Goal: Information Seeking & Learning: Find specific fact

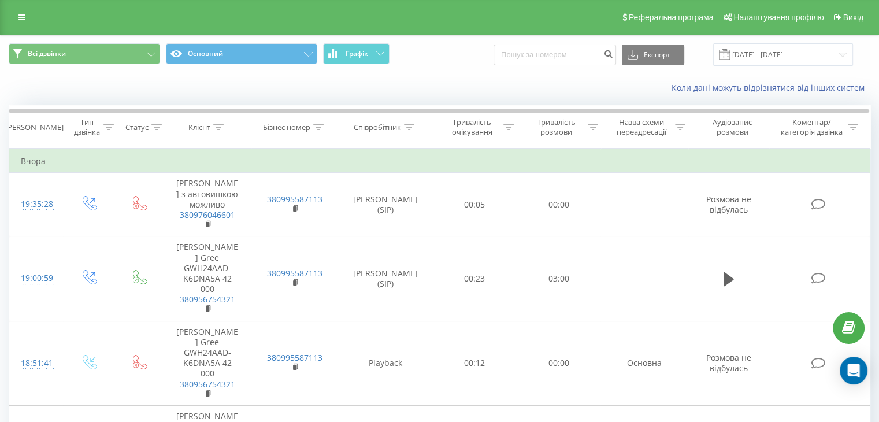
click at [730, 56] on span at bounding box center [725, 54] width 10 height 10
click at [730, 54] on span at bounding box center [725, 54] width 10 height 10
click at [752, 55] on input "21.07.2025 - 21.08.2025" at bounding box center [783, 54] width 140 height 23
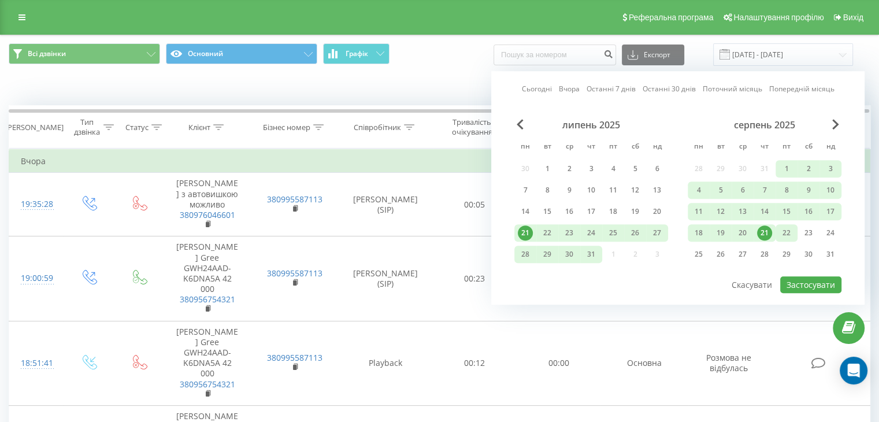
click at [789, 232] on div "22" at bounding box center [786, 232] width 15 height 15
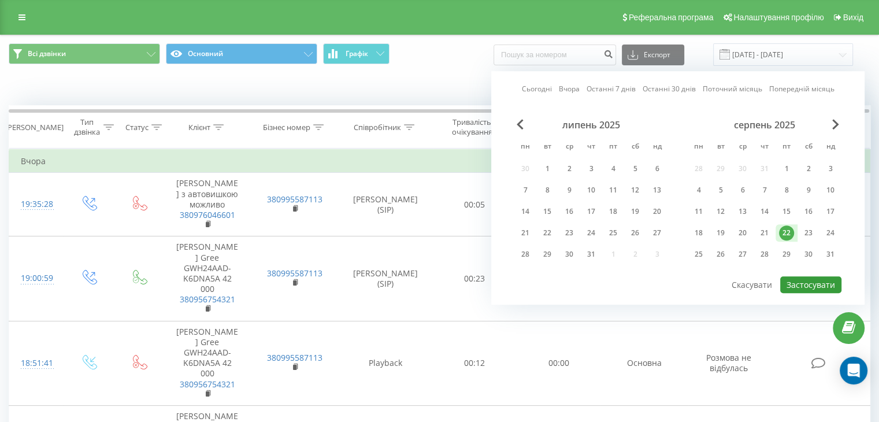
click at [813, 282] on button "Застосувати" at bounding box center [810, 284] width 61 height 17
type input "22.08.2025 - 22.08.2025"
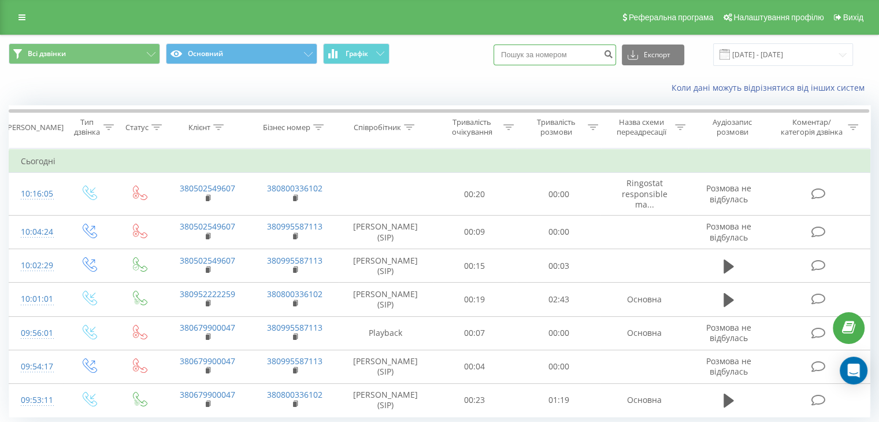
click at [550, 54] on input at bounding box center [555, 55] width 123 height 21
paste input "+380964509983"
type input "+380964509983"
click at [616, 47] on button "submit" at bounding box center [609, 55] width 16 height 21
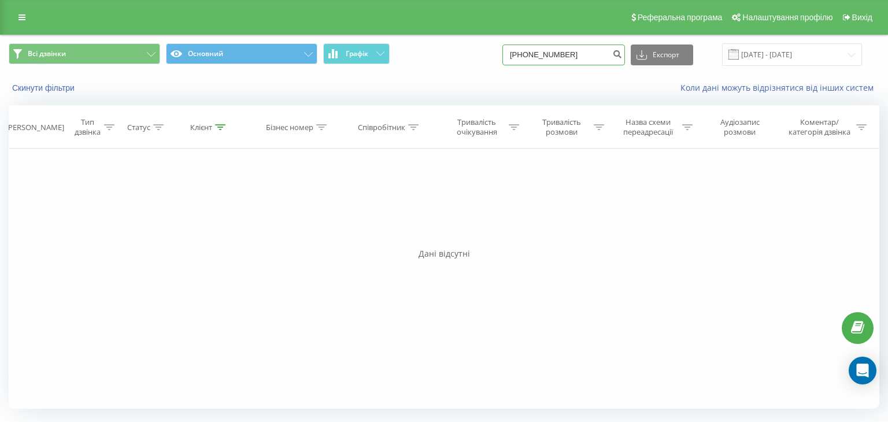
click at [536, 55] on input "+380964509983" at bounding box center [563, 55] width 123 height 21
type input "80964509983"
click at [625, 47] on button "submit" at bounding box center [617, 55] width 16 height 21
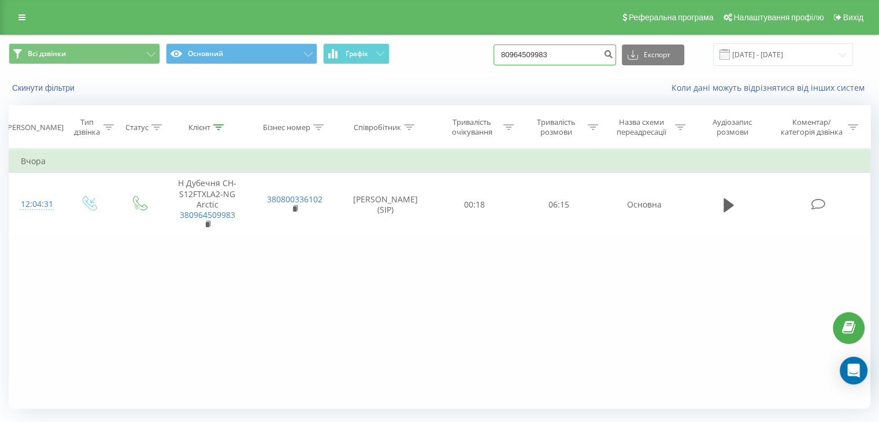
drag, startPoint x: 569, startPoint y: 57, endPoint x: 498, endPoint y: 55, distance: 71.1
click at [491, 58] on div "Всі дзвінки Основний Графік 80964509983 Експорт .csv .xls .xlsx 22.05.2025 - 22…" at bounding box center [440, 54] width 862 height 23
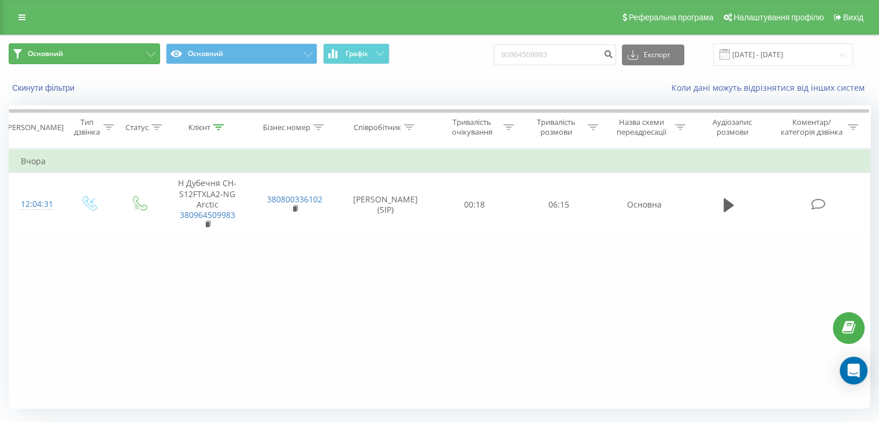
click at [150, 51] on button "Основний" at bounding box center [84, 53] width 151 height 21
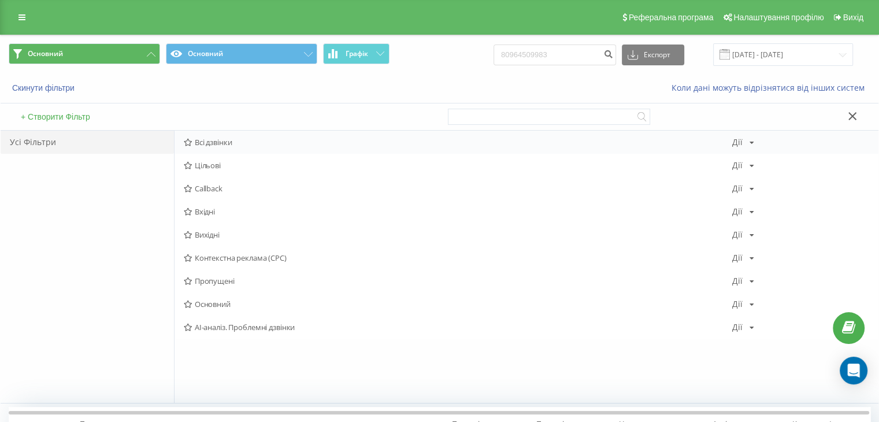
click at [231, 142] on span "Всі дзвінки" at bounding box center [458, 142] width 549 height 8
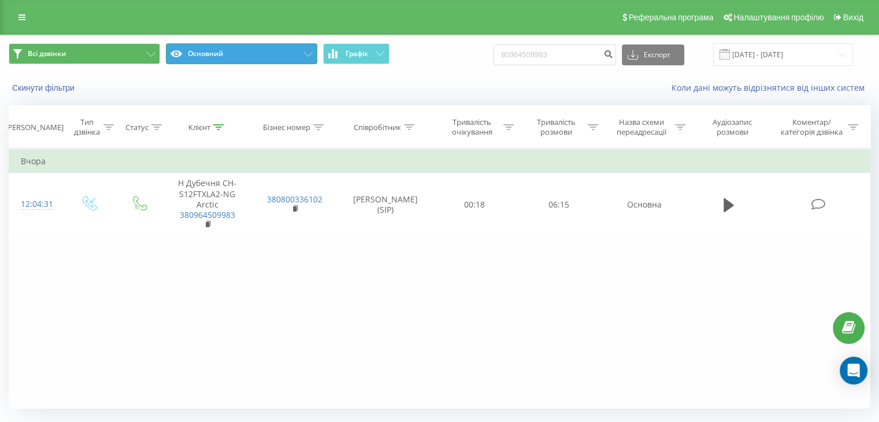
click at [299, 54] on button "Основний" at bounding box center [241, 53] width 151 height 21
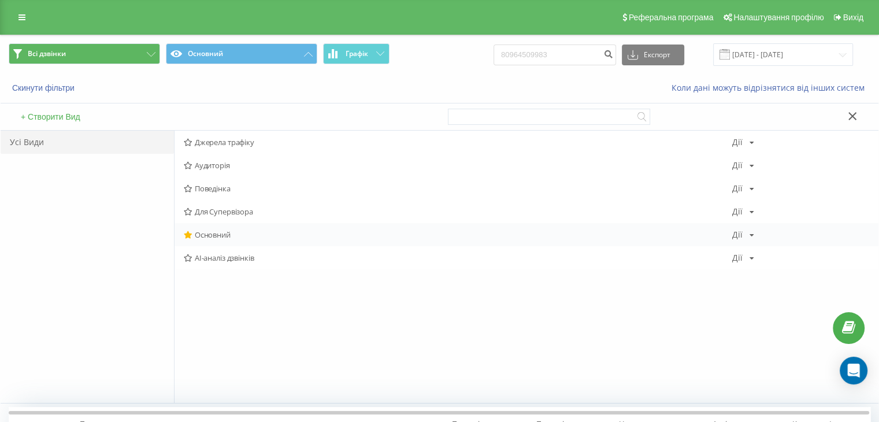
click at [747, 234] on div "Дії Редагувати Копіювати Видалити За замовчуванням Поділитися" at bounding box center [743, 235] width 22 height 8
click at [707, 247] on div "AI-аналіз дзвінків Дії Редагувати Копіювати Видалити За замовчуванням Поділитися" at bounding box center [527, 257] width 704 height 23
click at [851, 114] on icon at bounding box center [853, 116] width 8 height 8
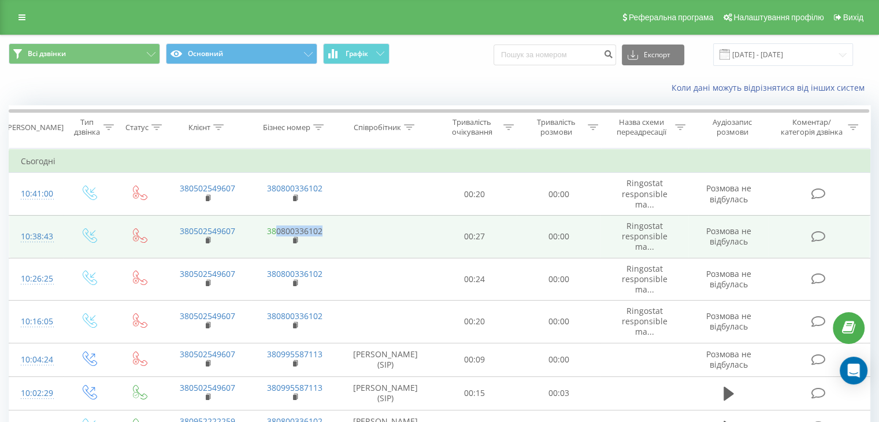
drag, startPoint x: 324, startPoint y: 232, endPoint x: 276, endPoint y: 234, distance: 48.0
click at [276, 234] on td "380800336102" at bounding box center [294, 236] width 87 height 43
copy link "0800336102"
drag, startPoint x: 238, startPoint y: 228, endPoint x: 188, endPoint y: 232, distance: 49.9
click at [188, 232] on td "380502549607" at bounding box center [207, 236] width 87 height 43
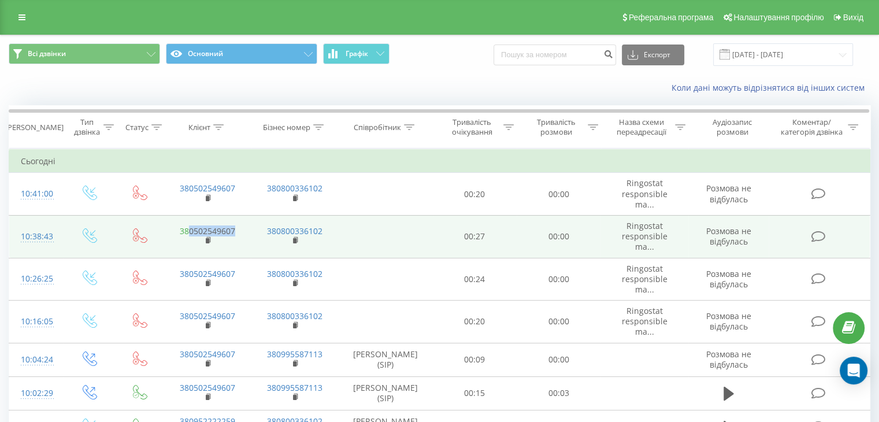
copy link "0502549607"
